Goal: Find specific page/section: Find specific page/section

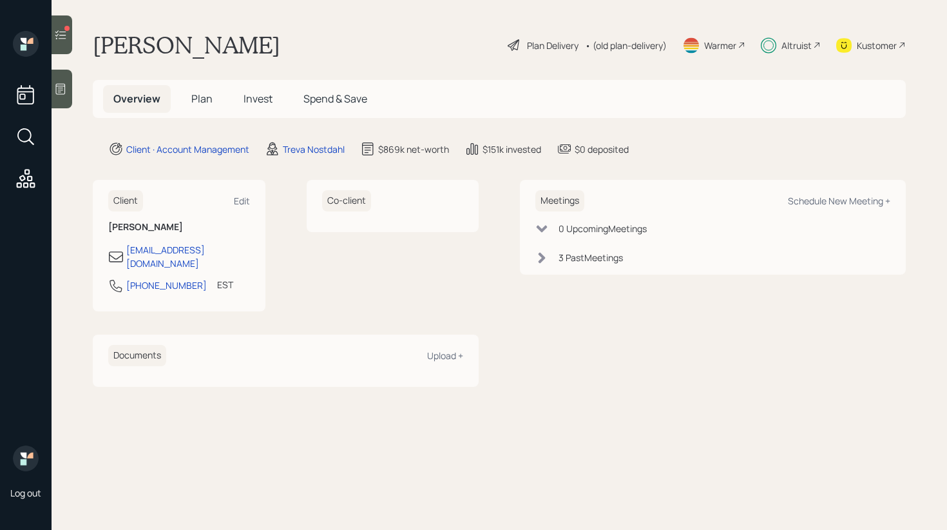
click at [253, 101] on span "Invest" at bounding box center [258, 98] width 29 height 14
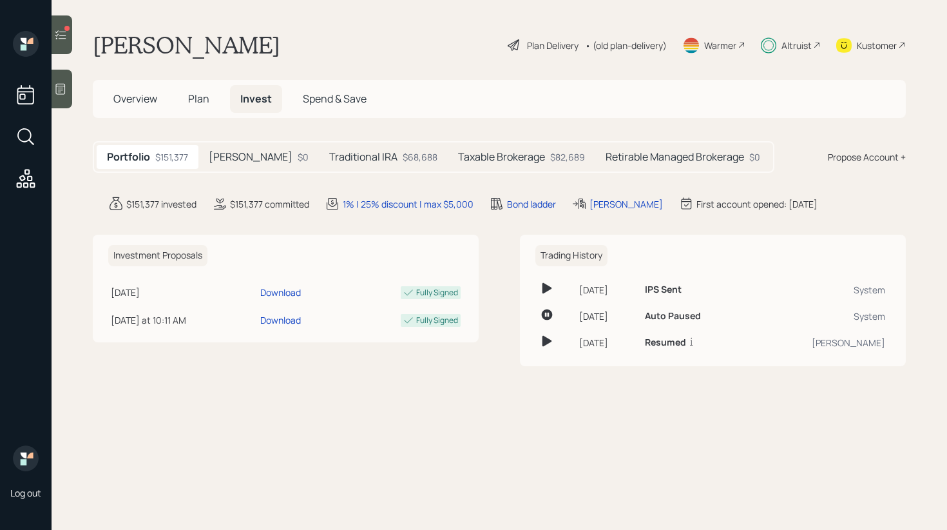
click at [64, 37] on icon at bounding box center [60, 34] width 13 height 13
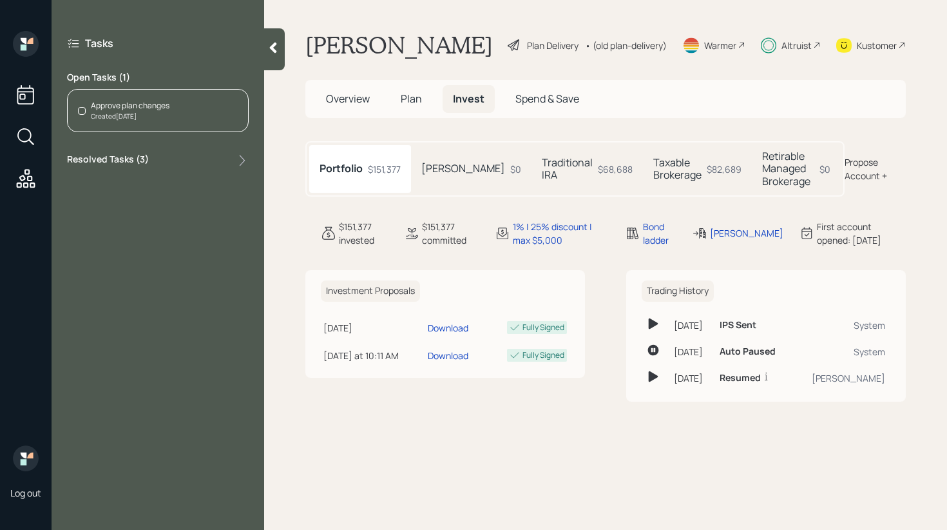
click at [269, 39] on div at bounding box center [274, 49] width 21 height 42
